Goal: Task Accomplishment & Management: Manage account settings

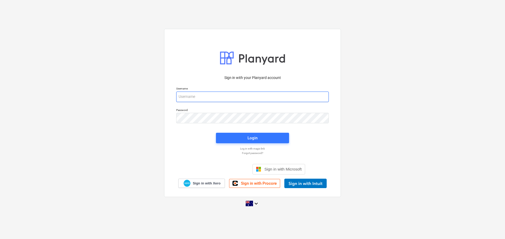
click at [216, 95] on input "email" at bounding box center [252, 97] width 152 height 11
click at [234, 95] on input "email" at bounding box center [252, 97] width 152 height 11
type input "[PERSON_NAME][EMAIL_ADDRESS][DOMAIN_NAME]"
click at [258, 146] on div "Sign in with your Planyard account Username [PERSON_NAME][EMAIL_ADDRESS][DOMAIN…" at bounding box center [252, 130] width 159 height 116
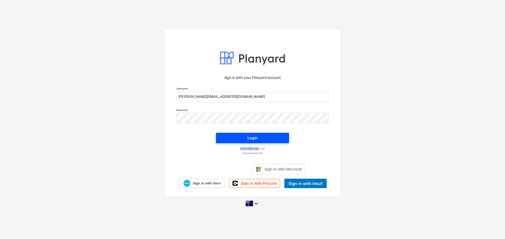
click at [256, 139] on div "Login" at bounding box center [252, 138] width 10 height 7
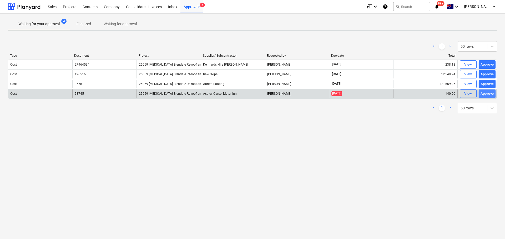
click at [486, 92] on div "Approve" at bounding box center [486, 94] width 13 height 6
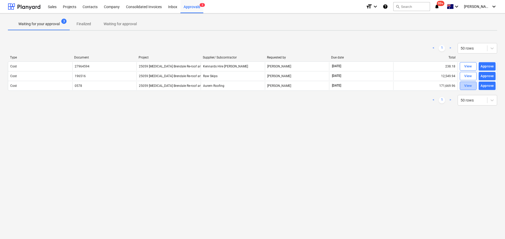
click at [470, 90] on button "View" at bounding box center [468, 86] width 17 height 8
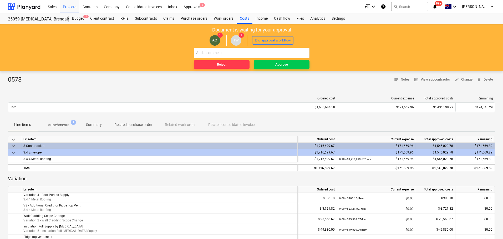
click at [63, 129] on span "Attachments 1" at bounding box center [58, 124] width 42 height 9
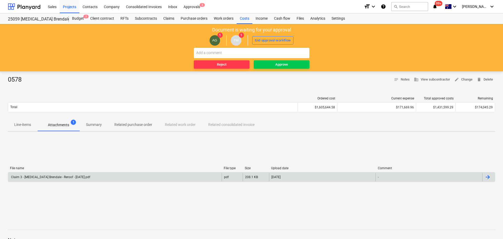
click at [84, 175] on div "Claim 3 - [MEDICAL_DATA] Brendale - Reroof - [DATE].pdf" at bounding box center [114, 177] width 213 height 8
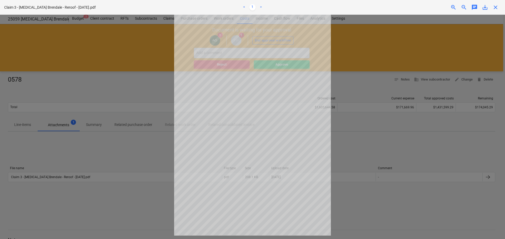
click at [485, 8] on span "save_alt" at bounding box center [485, 7] width 6 height 6
click at [408, 49] on div at bounding box center [252, 127] width 505 height 225
click at [496, 7] on span "close" at bounding box center [495, 7] width 6 height 6
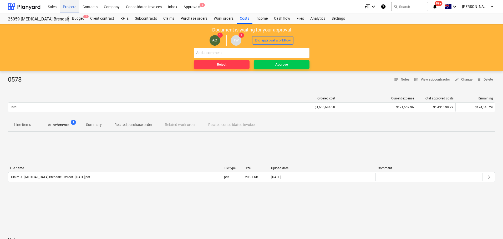
click at [66, 7] on div "Projects" at bounding box center [70, 6] width 20 height 13
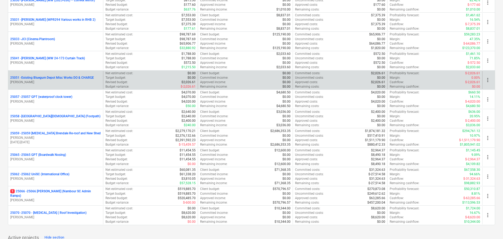
scroll to position [289, 0]
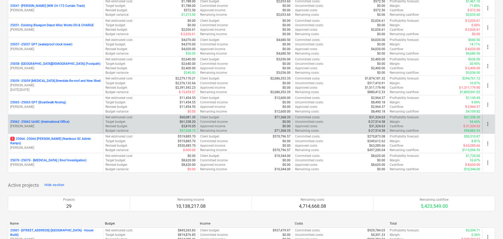
click at [32, 122] on p "25062 - 25062 UniSC (International Office)" at bounding box center [39, 122] width 59 height 4
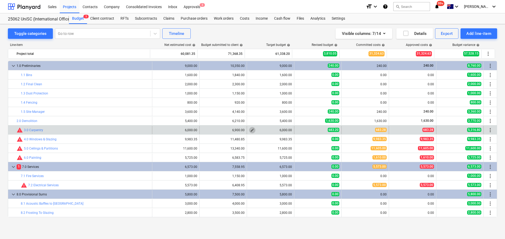
click at [251, 129] on span "edit" at bounding box center [252, 130] width 4 height 4
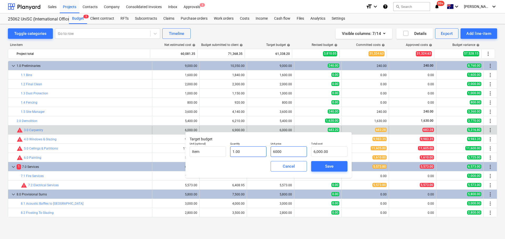
drag, startPoint x: 289, startPoint y: 153, endPoint x: 261, endPoint y: 151, distance: 28.8
click at [261, 151] on div "Unit (optional) Item Quantity 1.00 Unit price 6000 Total cost 6,000.00" at bounding box center [268, 149] width 162 height 19
type input "6"
type input "6.00"
type input "68"
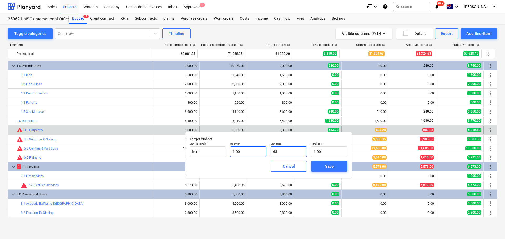
type input "68.00"
type input "683"
type input "683.00"
type input "683.2"
type input "683.20"
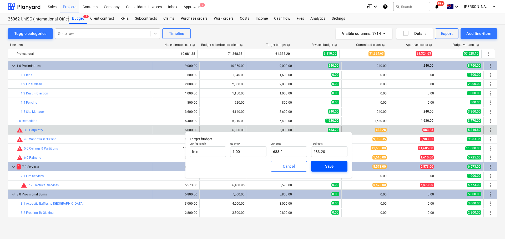
type input "683.20"
click at [329, 165] on div "Save" at bounding box center [329, 166] width 8 height 7
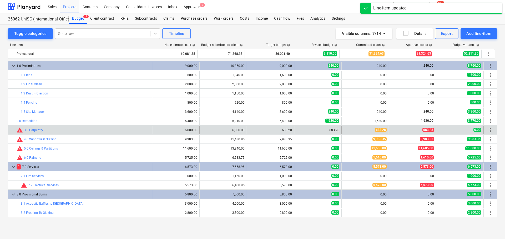
click at [291, 130] on div "edit 683.20" at bounding box center [270, 130] width 47 height 8
click at [289, 131] on div "683.20" at bounding box center [270, 131] width 43 height 4
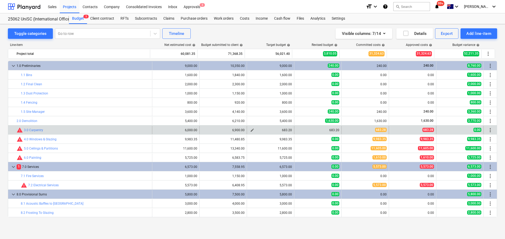
click at [250, 130] on span "edit" at bounding box center [252, 130] width 4 height 4
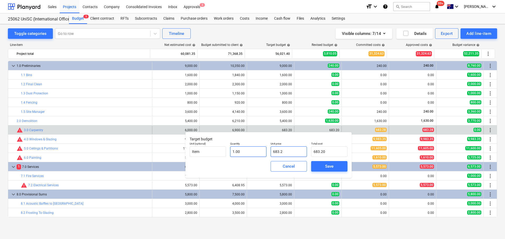
drag, startPoint x: 267, startPoint y: 152, endPoint x: 248, endPoint y: 153, distance: 18.7
click at [247, 151] on div "Unit (optional) Item Quantity 1.00 Unit price 683.2 Total cost 683.20" at bounding box center [268, 149] width 162 height 19
type input "6"
type input "6.00"
type input "60"
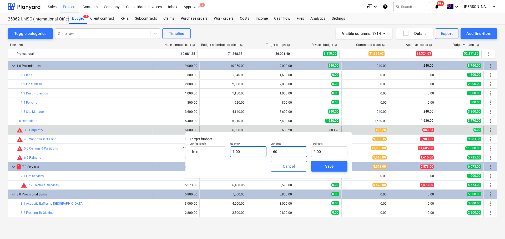
type input "60.00"
type input "600"
type input "600.00"
type input "6000"
type input "6,000.00"
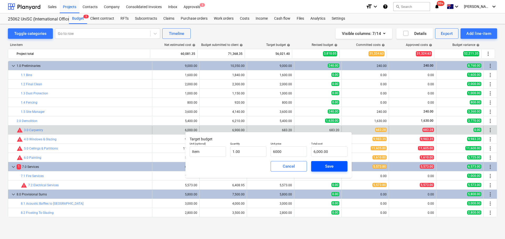
type input "6,000.00"
click at [318, 166] on span "Save" at bounding box center [329, 166] width 24 height 7
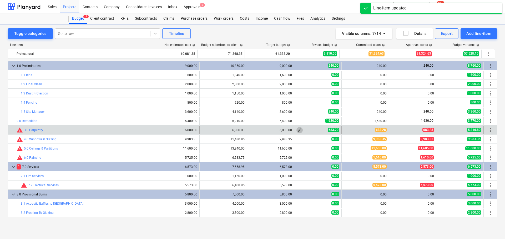
click at [296, 130] on button "edit" at bounding box center [299, 130] width 6 height 6
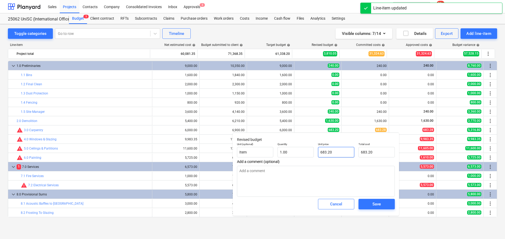
type input "683.2"
click at [335, 154] on input "683.2" at bounding box center [336, 152] width 36 height 11
type textarea "x"
type input "683.28"
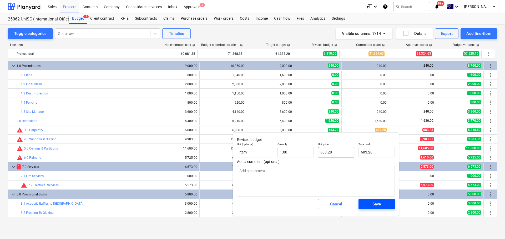
type input "683.28"
click at [375, 205] on div "Save" at bounding box center [376, 204] width 8 height 7
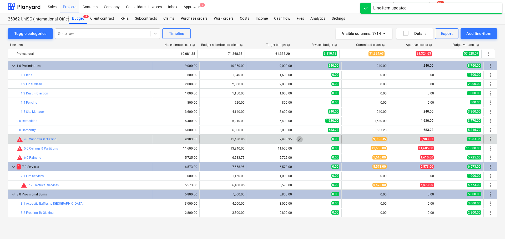
click at [297, 141] on span "edit" at bounding box center [299, 139] width 4 height 4
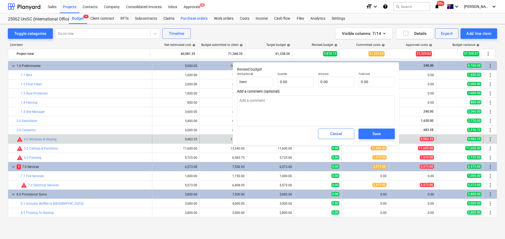
click at [188, 18] on div "Purchase orders" at bounding box center [193, 18] width 33 height 11
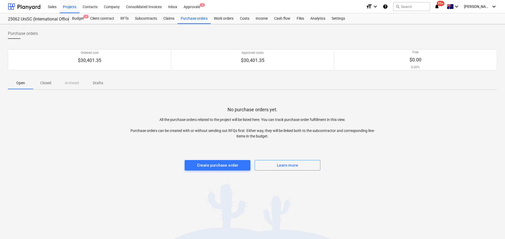
click at [49, 85] on p "Closed" at bounding box center [45, 83] width 13 height 6
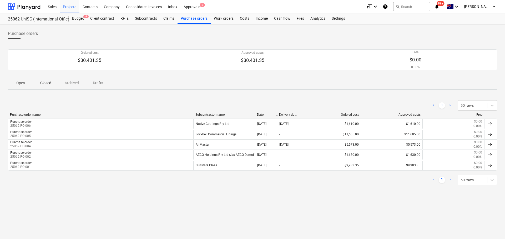
click at [17, 82] on p "Open" at bounding box center [20, 83] width 13 height 6
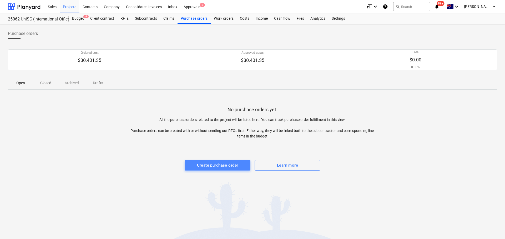
click at [222, 164] on div "Create purchase order" at bounding box center [217, 165] width 41 height 7
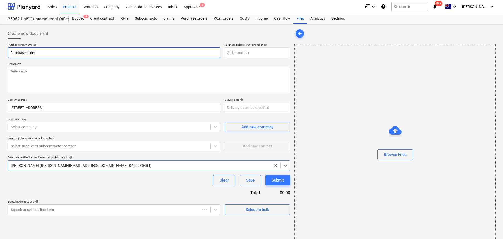
type textarea "x"
type input "25062-PO-007"
click at [37, 85] on textarea at bounding box center [149, 80] width 282 height 27
type textarea "x"
type textarea "P"
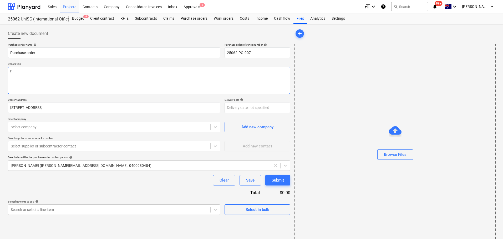
type textarea "x"
type textarea "Pa"
type textarea "x"
type textarea "Pay"
type textarea "x"
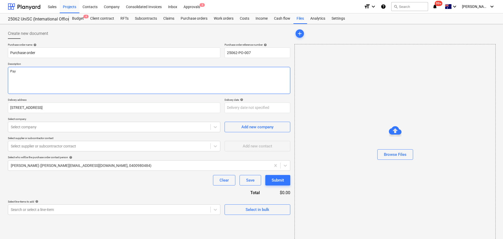
type textarea "Paym"
type textarea "x"
type textarea "Payme"
type textarea "x"
type textarea "Paymen"
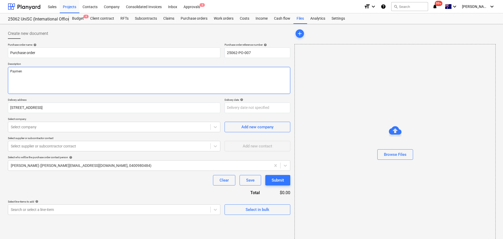
type textarea "x"
type textarea "Payment"
type textarea "x"
type textarea "Payment"
type textarea "x"
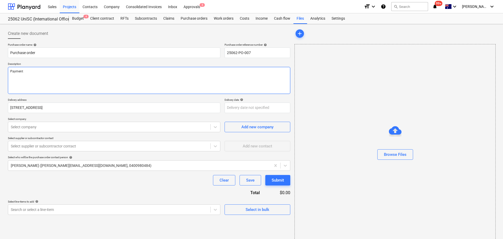
type textarea "Payment T"
type textarea "x"
type textarea "Payment Te"
type textarea "x"
type textarea "Payment Ter"
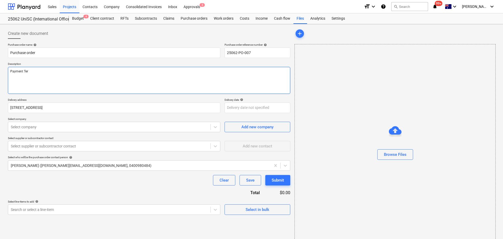
type textarea "x"
type textarea "Payment Term"
type textarea "x"
type textarea "Payment Terms"
type textarea "x"
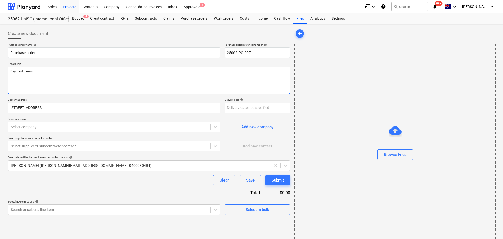
type textarea "Payment Term"
type textarea "x"
type textarea "Payment Ter"
type textarea "x"
type textarea "Payment Te"
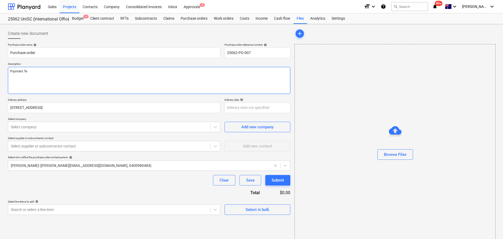
type textarea "x"
type textarea "Payment T"
type textarea "x"
type textarea "Payment"
type textarea "x"
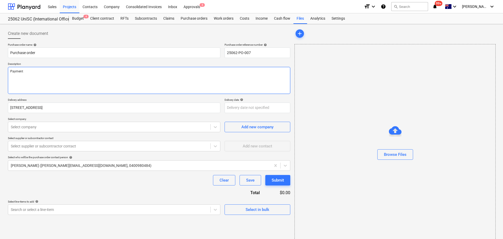
type textarea "Payment"
type textarea "x"
type textarea "Paymen"
type textarea "x"
type textarea "Payme"
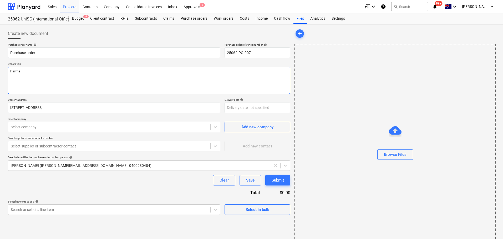
type textarea "x"
type textarea "Paym"
type textarea "x"
type textarea "Pay"
type textarea "x"
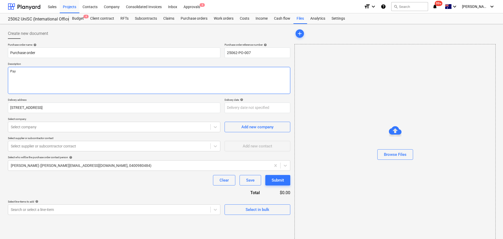
type textarea "Pa"
type textarea "x"
type textarea "P"
type textarea "x"
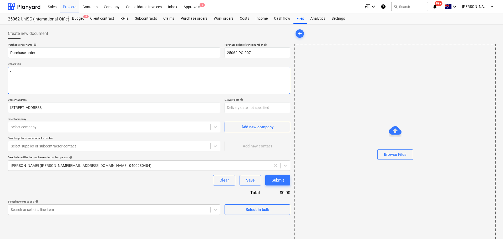
type textarea "-"
type textarea "x"
click at [56, 126] on div at bounding box center [109, 127] width 197 height 5
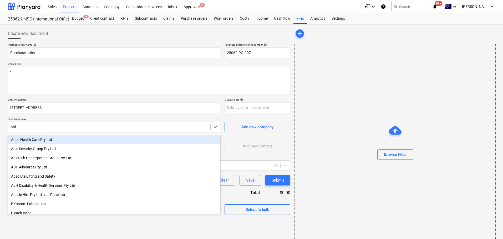
type input "able"
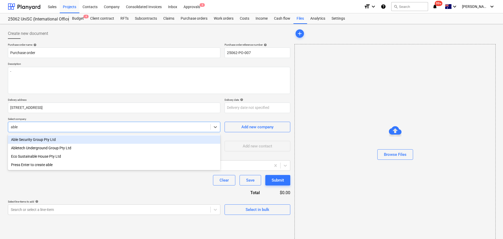
click at [50, 139] on div "Able Security Group Pty Ltd" at bounding box center [114, 140] width 212 height 8
type textarea "x"
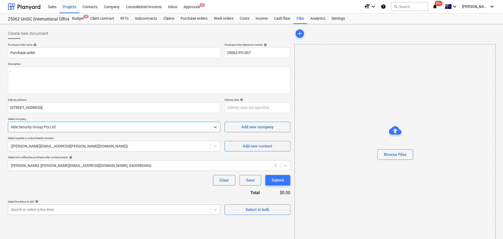
scroll to position [58, 0]
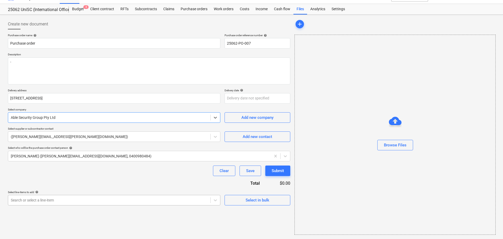
click at [78, 210] on body "Sales Projects Contacts Company Consolidated Invoices Inbox Approvals 3 format_…" at bounding box center [251, 110] width 503 height 239
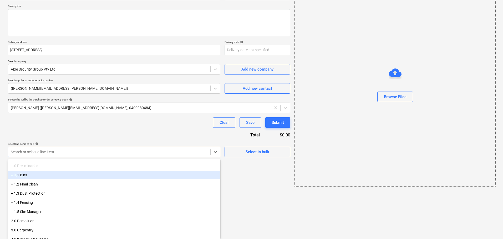
scroll to position [53, 0]
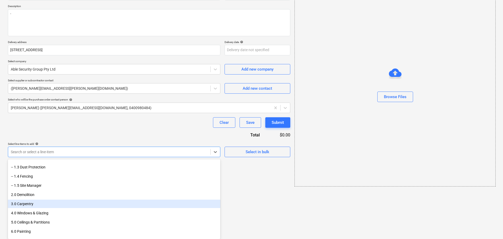
click at [67, 204] on div "3.0 Carpentry" at bounding box center [114, 204] width 212 height 8
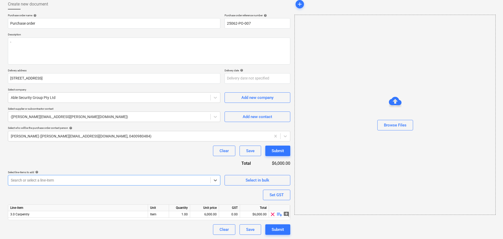
scroll to position [29, 0]
click at [280, 215] on span "playlist_add" at bounding box center [279, 215] width 6 height 6
type textarea "x"
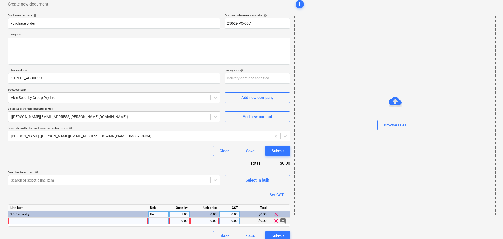
click at [100, 221] on div at bounding box center [78, 221] width 140 height 7
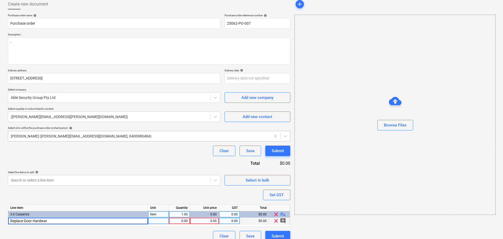
type input "Replace Door Hardware"
type textarea "x"
click at [162, 223] on div at bounding box center [158, 221] width 21 height 7
type input "Item"
click at [211, 222] on div "0.00" at bounding box center [204, 221] width 24 height 7
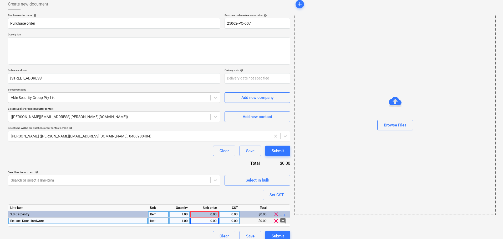
click at [209, 215] on div "0.00" at bounding box center [204, 215] width 24 height 7
type textarea "x"
click at [211, 220] on div "0.00" at bounding box center [204, 221] width 24 height 7
type input "683.2"
type textarea "x"
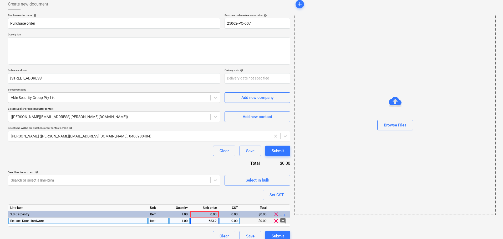
click at [230, 222] on div "0.00" at bounding box center [229, 221] width 17 height 7
type input "10"
type textarea "x"
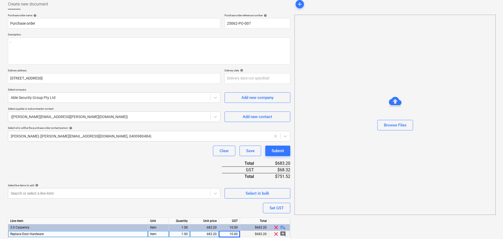
click at [178, 233] on div "Purchase order name help Purchase order Purchase order reference number help 25…" at bounding box center [149, 134] width 282 height 241
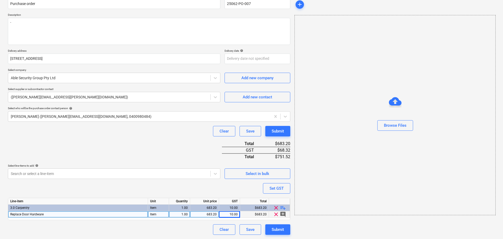
click at [207, 214] on div "683.20" at bounding box center [204, 215] width 24 height 7
click at [211, 214] on input "683.2" at bounding box center [204, 215] width 29 height 6
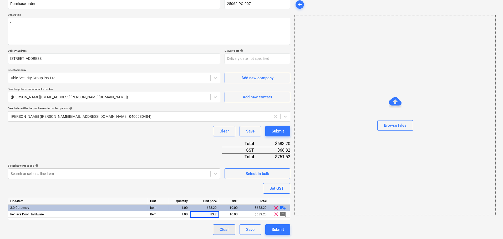
type input "383.2"
type textarea "x"
click at [191, 230] on div "Clear Save Submit" at bounding box center [149, 230] width 282 height 11
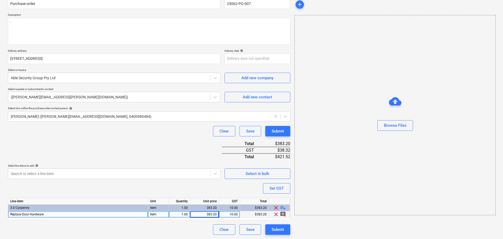
click at [218, 216] on div "383.20" at bounding box center [204, 215] width 29 height 7
click at [215, 214] on input "383.2" at bounding box center [204, 215] width 29 height 6
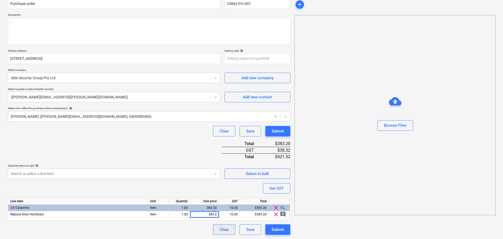
type input "383.02"
click at [282, 229] on div "Submit" at bounding box center [278, 230] width 12 height 7
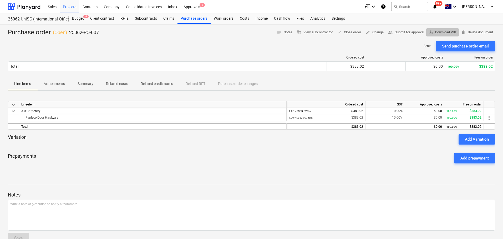
click at [438, 32] on span "save_alt Download PDF" at bounding box center [442, 32] width 28 height 6
click at [266, 53] on div "Ordered cost Approved costs Free on order Total $383.02 $0.00 100.00% $383.02 P…" at bounding box center [251, 65] width 487 height 26
click at [196, 9] on div "Approvals 3" at bounding box center [191, 6] width 23 height 13
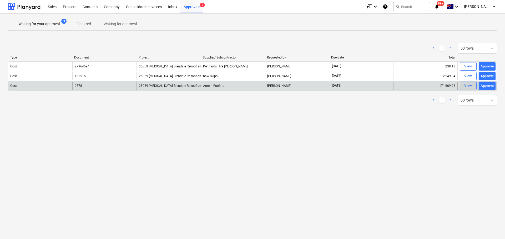
click at [471, 86] on div "View" at bounding box center [468, 86] width 8 height 6
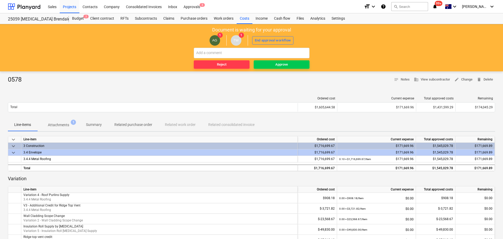
click at [61, 126] on p "Attachments" at bounding box center [58, 126] width 21 height 6
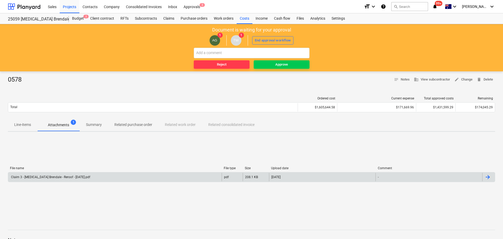
click at [340, 179] on div "[DATE]" at bounding box center [322, 177] width 107 height 8
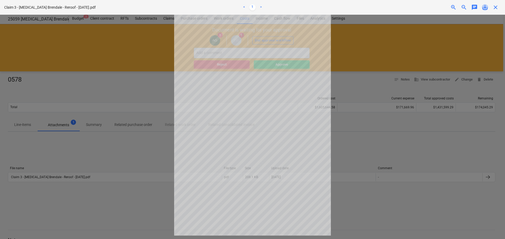
click at [486, 10] on span "save_alt" at bounding box center [485, 7] width 6 height 6
click at [402, 140] on div at bounding box center [252, 127] width 505 height 225
click at [497, 9] on span "close" at bounding box center [495, 7] width 6 height 6
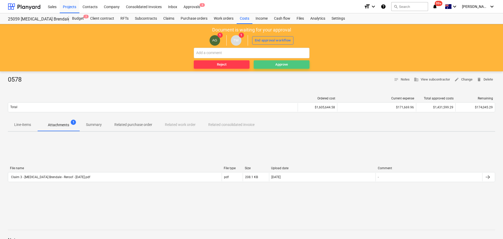
click at [287, 63] on div "Approve" at bounding box center [281, 65] width 13 height 6
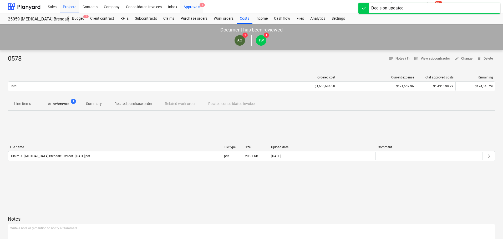
click at [188, 7] on div "Approvals 2" at bounding box center [191, 6] width 23 height 13
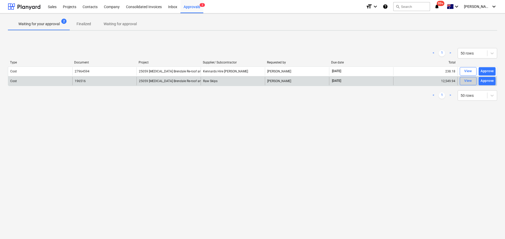
click at [467, 81] on div "View" at bounding box center [468, 81] width 8 height 6
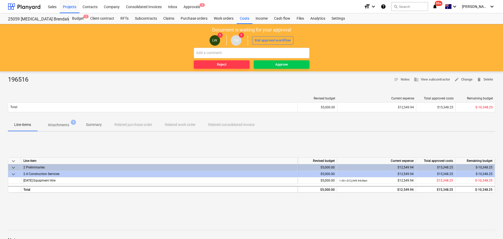
click at [57, 127] on p "Attachments" at bounding box center [58, 126] width 21 height 6
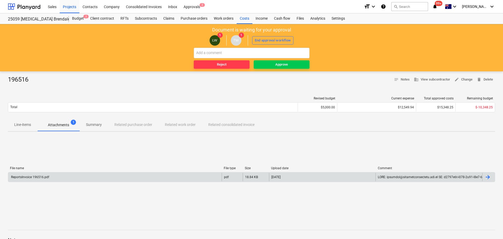
click at [57, 181] on div "ReportsInvoice 196516.pdf" at bounding box center [114, 177] width 213 height 8
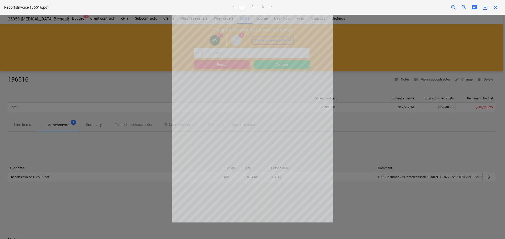
click at [272, 7] on link ">" at bounding box center [271, 7] width 6 height 6
click at [271, 7] on link ">" at bounding box center [271, 7] width 6 height 6
click at [495, 7] on span "close" at bounding box center [495, 7] width 6 height 6
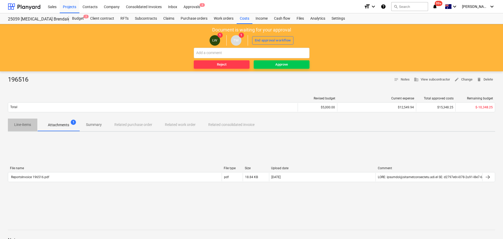
click at [28, 125] on p "Line-items" at bounding box center [22, 125] width 17 height 6
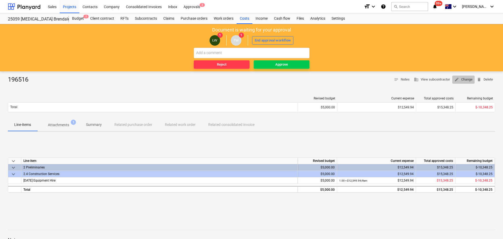
click at [463, 80] on span "edit Change" at bounding box center [463, 80] width 18 height 6
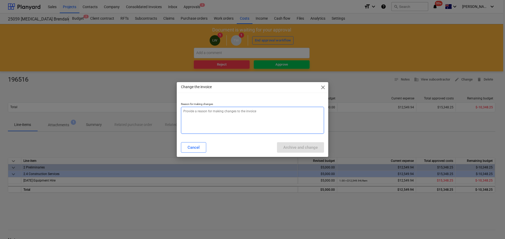
click at [248, 115] on textarea at bounding box center [252, 120] width 143 height 27
type textarea "x"
type textarea "P"
type textarea "x"
type textarea "Pu"
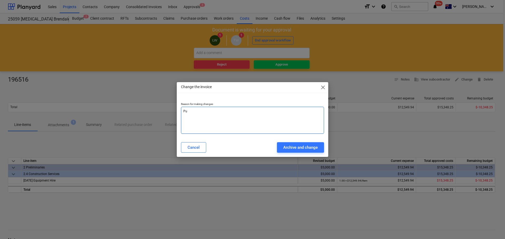
type textarea "x"
type textarea "Put"
type textarea "x"
type textarea "Put"
type textarea "x"
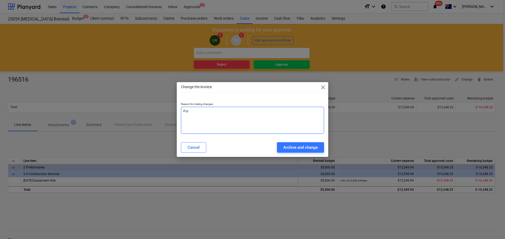
type textarea "Put t"
type textarea "x"
type textarea "Put to"
type textarea "x"
type textarea "Put to"
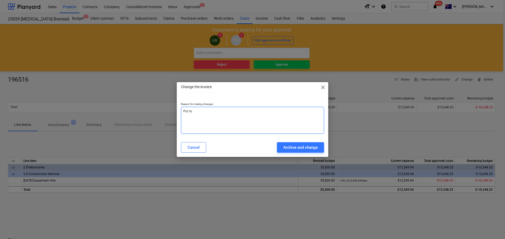
type textarea "x"
type textarea "Put to w"
type textarea "x"
type textarea "Put to wr"
type textarea "x"
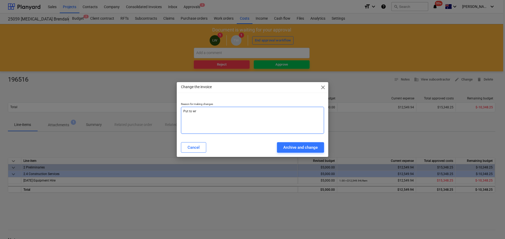
type textarea "Put to wro"
type textarea "x"
type textarea "Put to wron"
type textarea "x"
type textarea "Put to wrong"
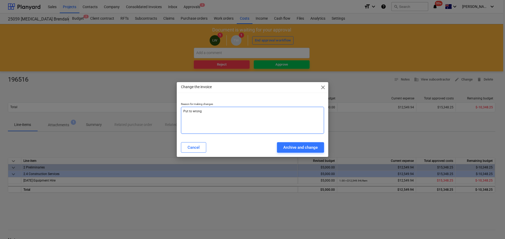
type textarea "x"
type textarea "Put to wrong"
type textarea "x"
type textarea "Put to wrong l"
type textarea "x"
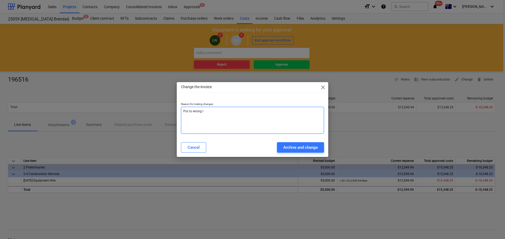
type textarea "Put to wrong li"
type textarea "x"
type textarea "Put to wrong [PERSON_NAME]"
type textarea "x"
type textarea "Put to wrong line"
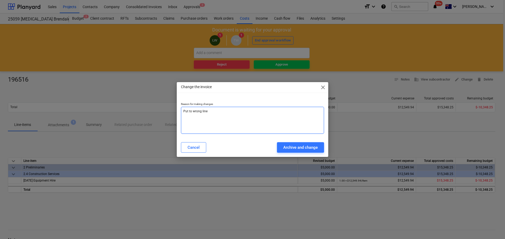
type textarea "x"
type textarea "Put to wrong line"
type textarea "x"
type textarea "Put to wrong line i"
type textarea "x"
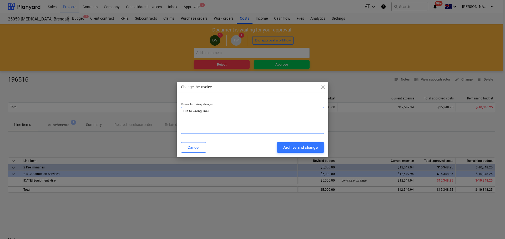
type textarea "Put to wrong line it"
type textarea "x"
type textarea "Put to wrong line ite"
type textarea "x"
type textarea "Put to wrong line item"
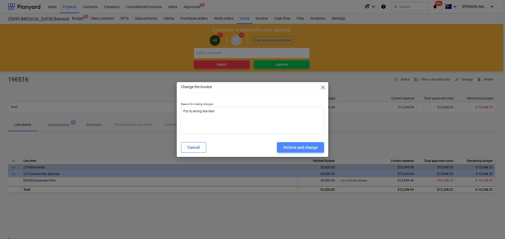
click at [296, 146] on div "Archive and change" at bounding box center [300, 147] width 34 height 7
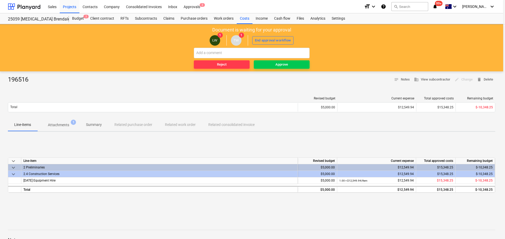
type textarea "x"
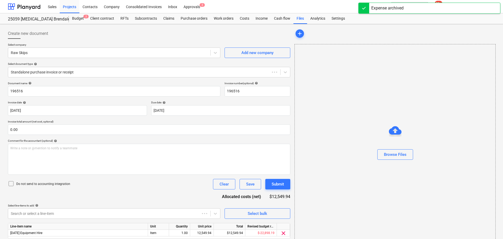
type input "196516"
type input "[DATE]"
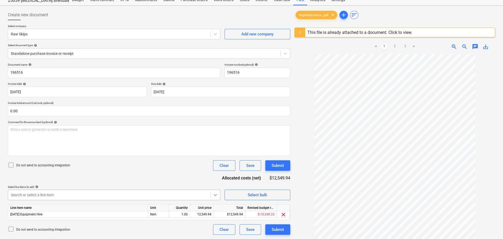
scroll to position [62, 0]
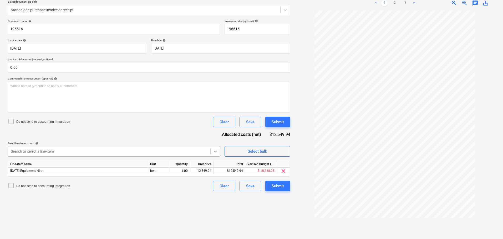
click at [215, 177] on body "Sales Projects Contacts Company Consolidated Invoices Inbox Approvals 1 format_…" at bounding box center [251, 57] width 503 height 239
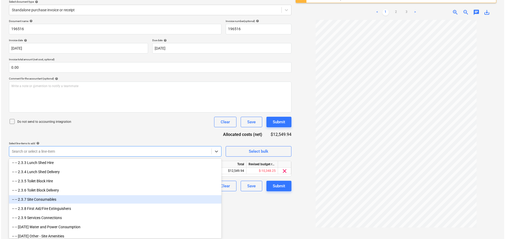
scroll to position [394, 0]
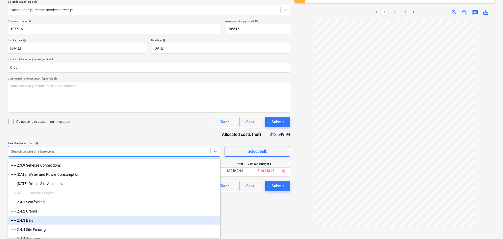
click at [68, 225] on div "-- -- 2.4.3 Bins" at bounding box center [114, 221] width 212 height 8
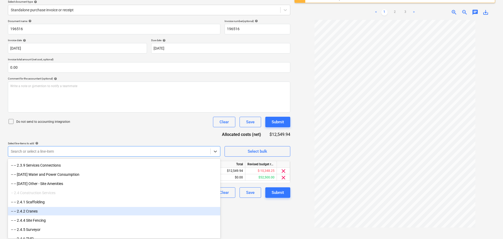
click at [256, 213] on div "Create new document Select company Raw Skips Add new company Select document ty…" at bounding box center [149, 100] width 287 height 273
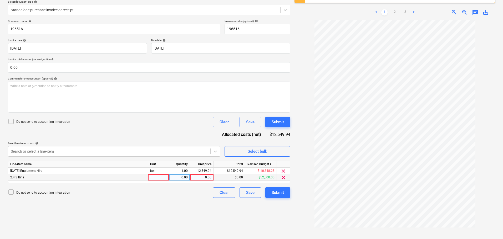
click at [162, 176] on div at bounding box center [158, 178] width 21 height 7
type input "Item"
click at [174, 178] on div "0.00" at bounding box center [179, 178] width 17 height 7
type input "1"
click at [208, 178] on div "0.00" at bounding box center [201, 178] width 19 height 7
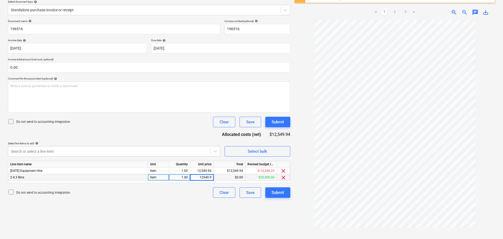
type input "12549.94"
click at [227, 179] on div "$12,549.94" at bounding box center [230, 178] width 32 height 7
click at [284, 171] on span "clear" at bounding box center [283, 171] width 6 height 6
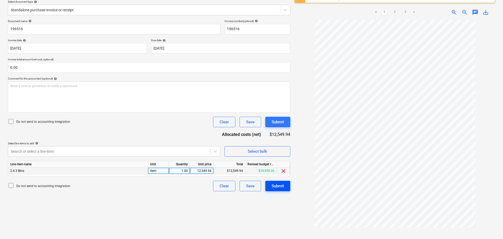
click at [281, 186] on div "Submit" at bounding box center [278, 186] width 12 height 7
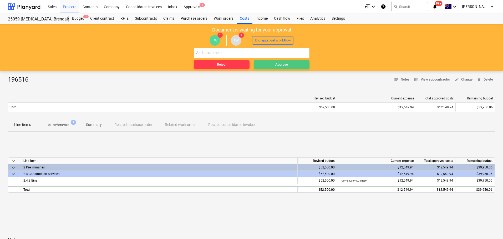
click at [282, 65] on div "Approve" at bounding box center [281, 65] width 13 height 6
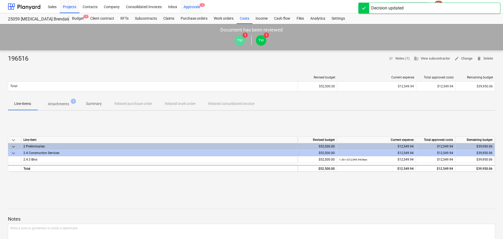
click at [195, 9] on div "Approvals 1" at bounding box center [191, 6] width 23 height 13
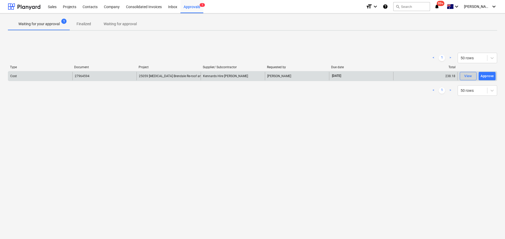
click at [467, 77] on div "View" at bounding box center [468, 76] width 8 height 6
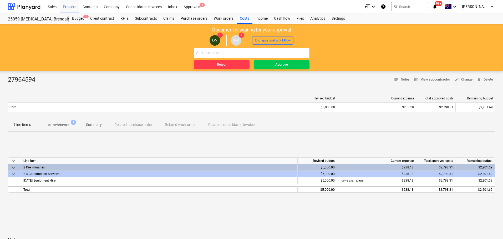
click at [53, 124] on p "Attachments" at bounding box center [58, 126] width 21 height 6
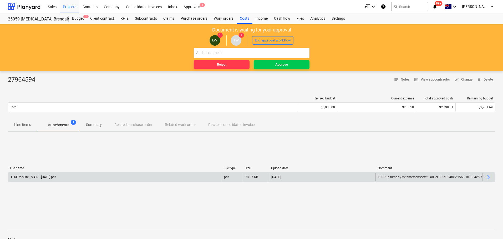
click at [84, 179] on div "HIRE for Site _MAIN - [DATE].pdf" at bounding box center [114, 177] width 213 height 8
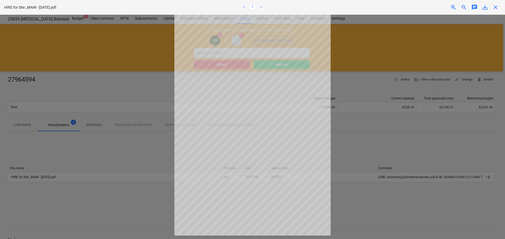
click at [495, 9] on span "close" at bounding box center [495, 7] width 6 height 6
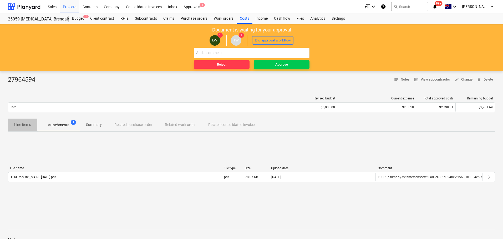
click at [23, 128] on p "Line-items" at bounding box center [22, 125] width 17 height 6
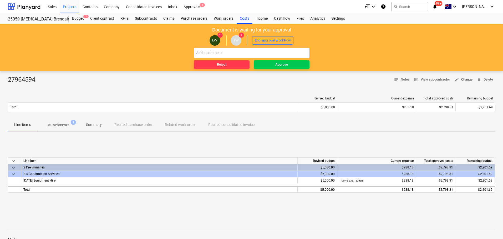
click at [467, 81] on span "edit Change" at bounding box center [463, 80] width 18 height 6
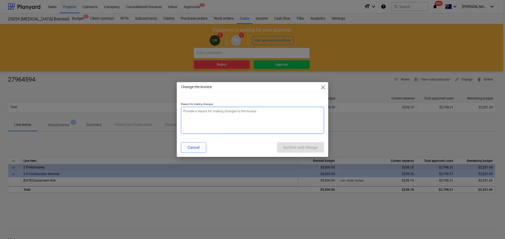
click at [268, 122] on textarea at bounding box center [252, 120] width 143 height 27
type textarea "x"
type textarea "P"
type textarea "x"
type textarea "Pu"
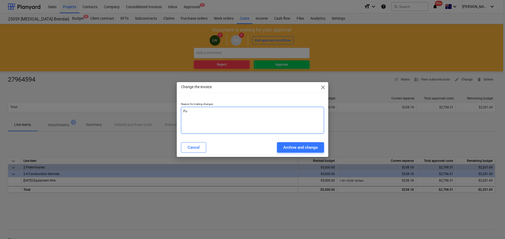
type textarea "x"
type textarea "Put"
type textarea "x"
type textarea "Put"
type textarea "x"
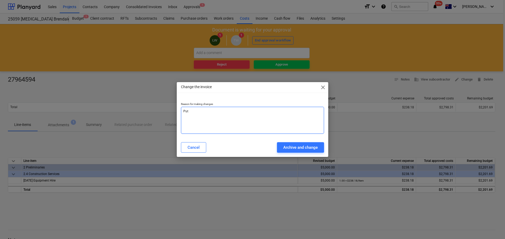
type textarea "Put t"
type textarea "x"
type textarea "Put to"
type textarea "x"
type textarea "Put to"
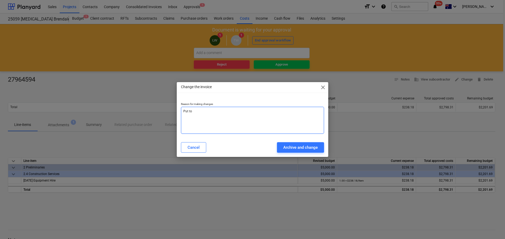
type textarea "x"
type textarea "Put to w"
type textarea "x"
type textarea "Put to wr"
type textarea "x"
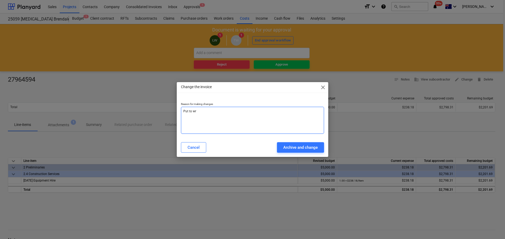
type textarea "Put to wro"
type textarea "x"
type textarea "Put to wron"
type textarea "x"
type textarea "Put to wrong"
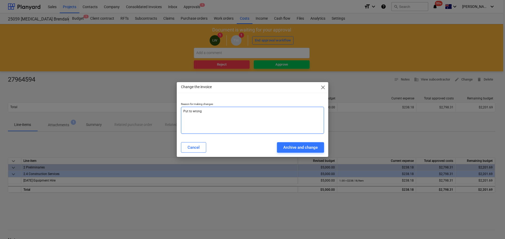
type textarea "x"
type textarea "Put to wrong"
type textarea "x"
type textarea "Put to wrong l"
type textarea "x"
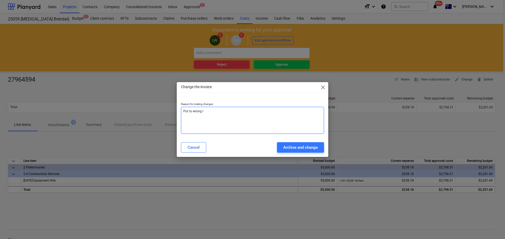
type textarea "Put to wrong li"
type textarea "x"
type textarea "Put to wrong [PERSON_NAME]"
type textarea "x"
type textarea "Put to wrong line"
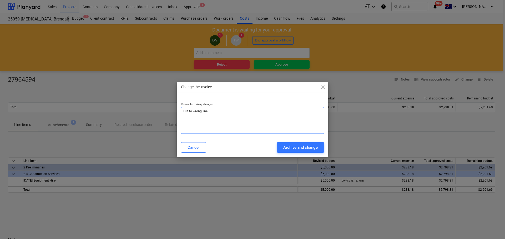
type textarea "x"
type textarea "Put to wrong line"
type textarea "x"
type textarea "Put to wrong line i"
type textarea "x"
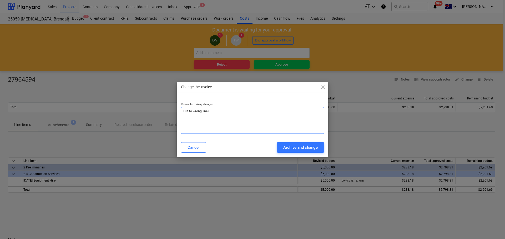
type textarea "Put to wrong line it"
type textarea "x"
type textarea "Put to wrong line ite"
type textarea "x"
type textarea "Put to wrong line item"
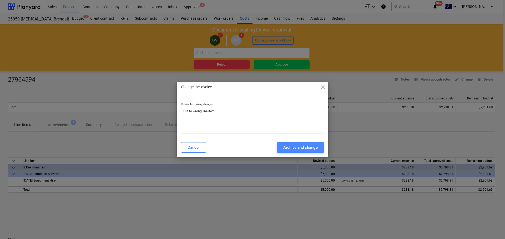
click at [302, 150] on div "Archive and change" at bounding box center [300, 147] width 34 height 7
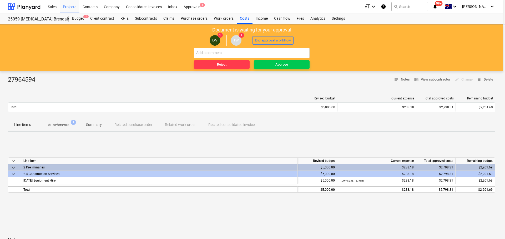
type textarea "x"
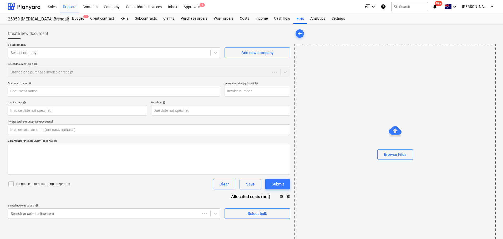
type input "0.00"
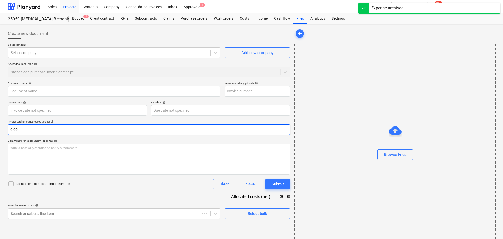
type input "27964594"
type input "[DATE]"
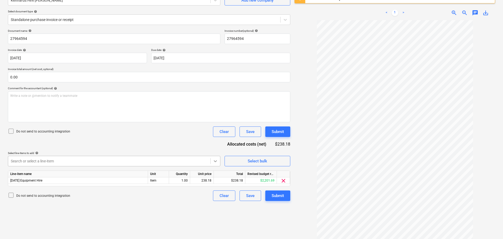
scroll to position [62, 0]
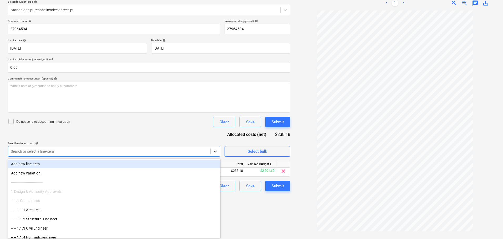
click at [216, 164] on body "Sales Projects Contacts Company Consolidated Invoices Inbox Approvals format_si…" at bounding box center [251, 57] width 503 height 239
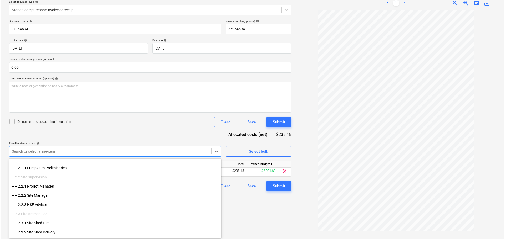
scroll to position [289, 0]
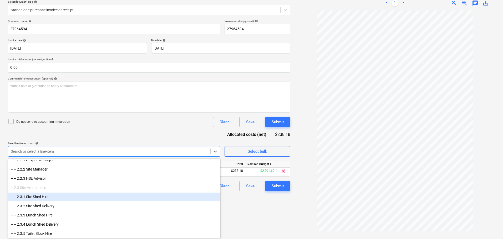
click at [139, 195] on div "-- -- 2.3.1 Site Shed Hire" at bounding box center [114, 197] width 212 height 8
click at [275, 215] on div "Create new document Select company Kennards Hire Brendale Add new company Selec…" at bounding box center [149, 100] width 287 height 273
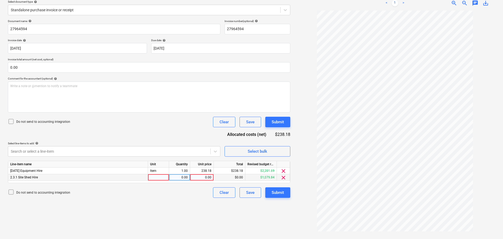
click at [160, 176] on div at bounding box center [158, 178] width 21 height 7
type input "Item"
click at [177, 180] on div "0.00" at bounding box center [179, 178] width 17 height 7
type input "1"
click at [207, 177] on div "0.00" at bounding box center [201, 178] width 19 height 7
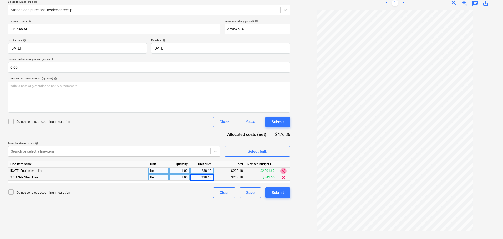
click at [283, 172] on span "clear" at bounding box center [283, 171] width 6 height 6
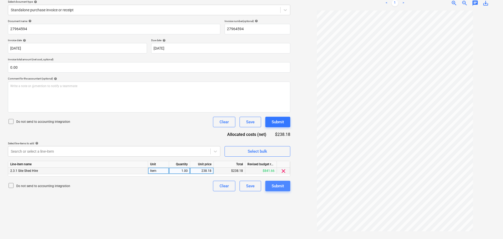
click at [283, 184] on div "Submit" at bounding box center [278, 186] width 12 height 7
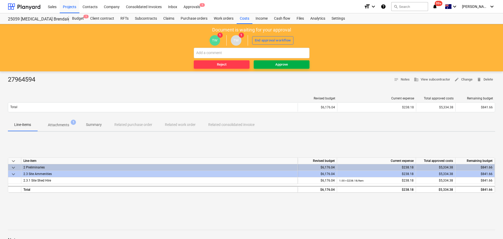
click at [277, 66] on div "Approve" at bounding box center [281, 65] width 13 height 6
